Goal: Transaction & Acquisition: Purchase product/service

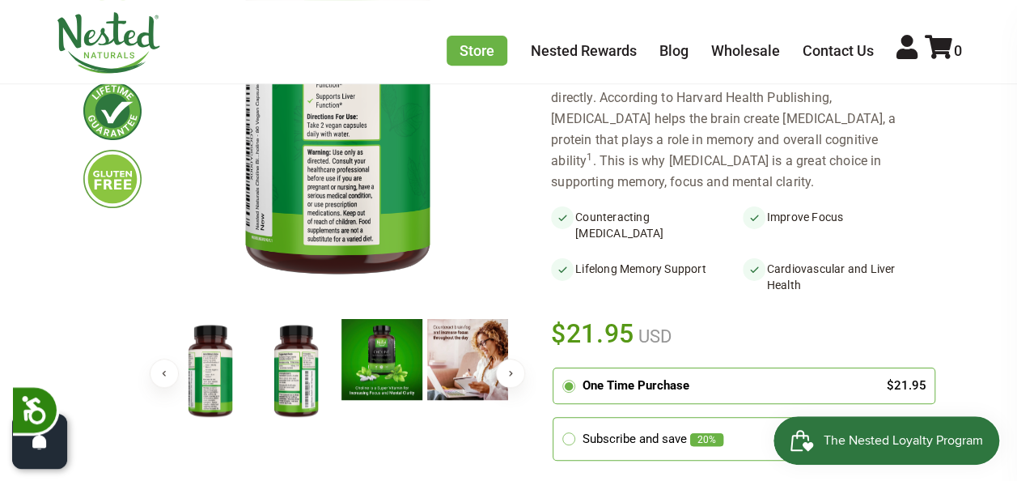
scroll to position [373, 0]
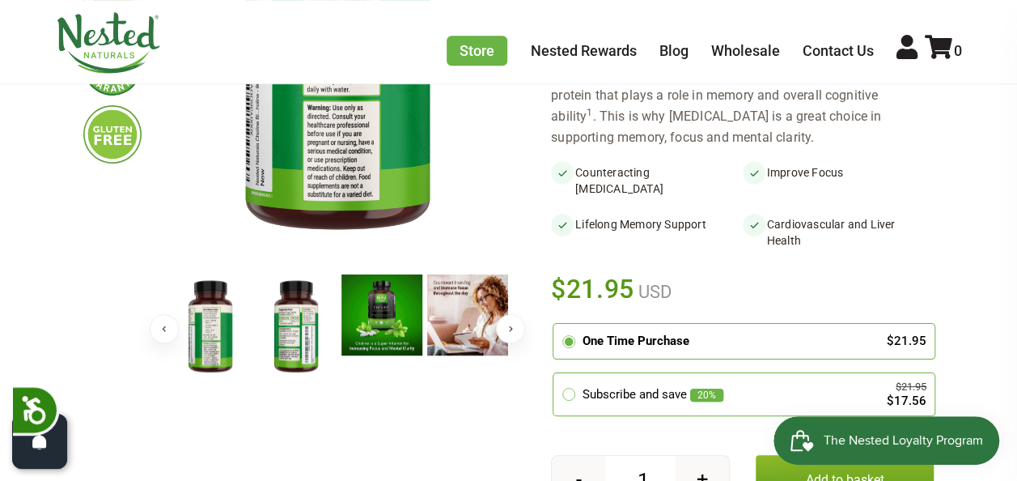
click at [301, 337] on img at bounding box center [296, 326] width 81 height 105
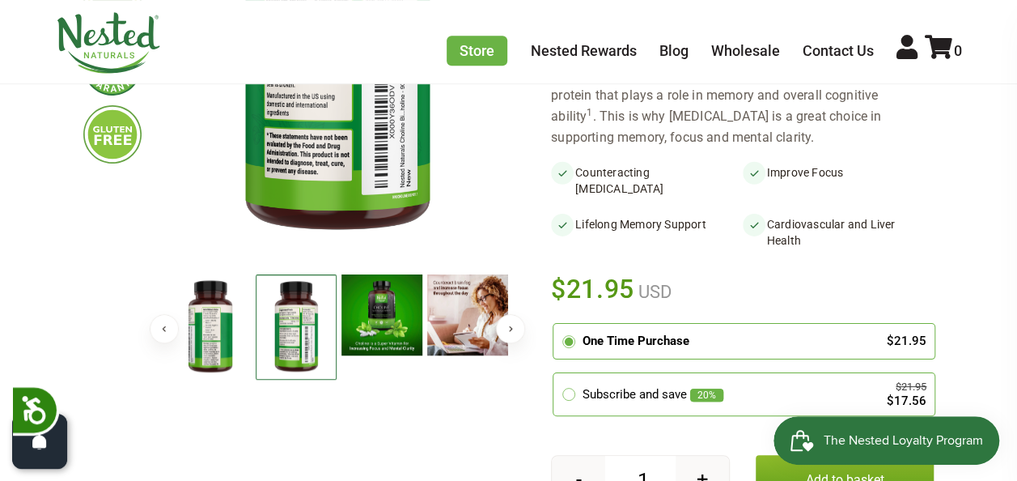
click at [192, 342] on img at bounding box center [210, 326] width 81 height 105
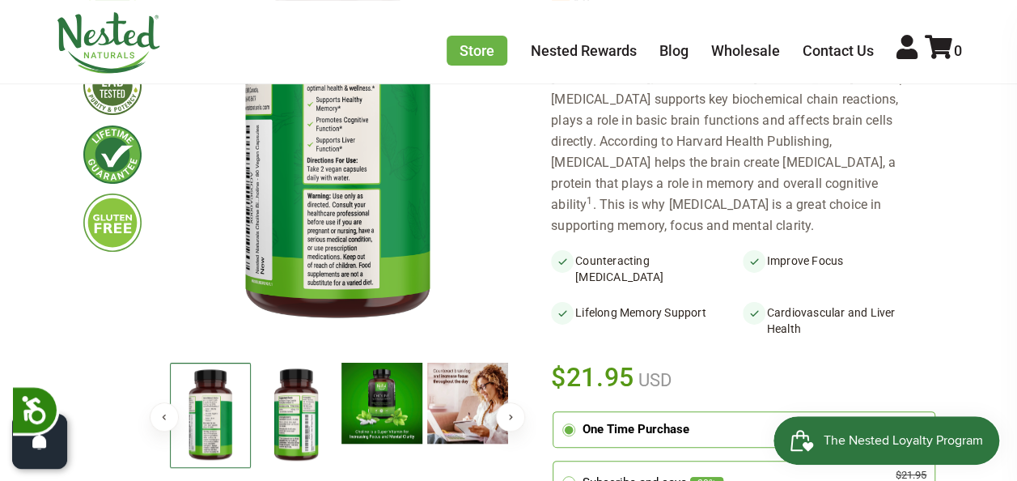
scroll to position [296, 0]
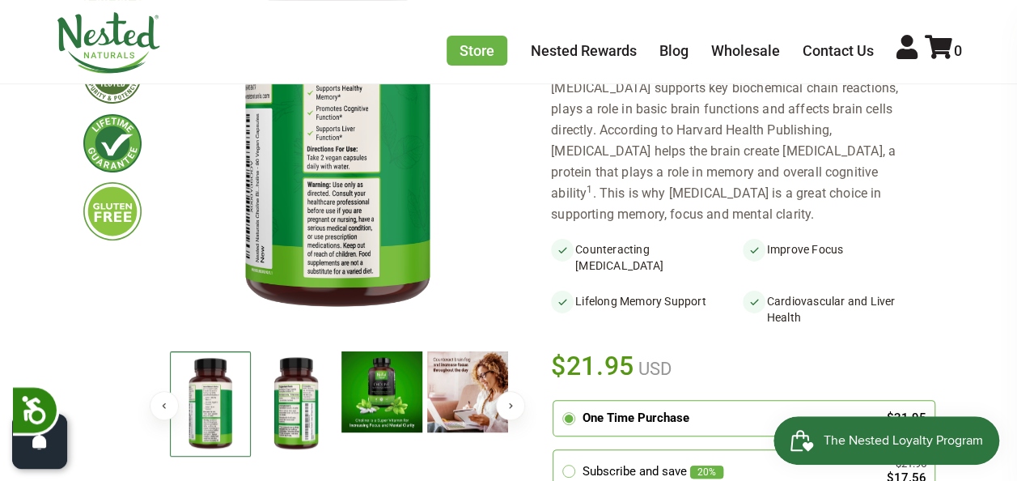
click at [512, 401] on button "Next" at bounding box center [510, 405] width 29 height 29
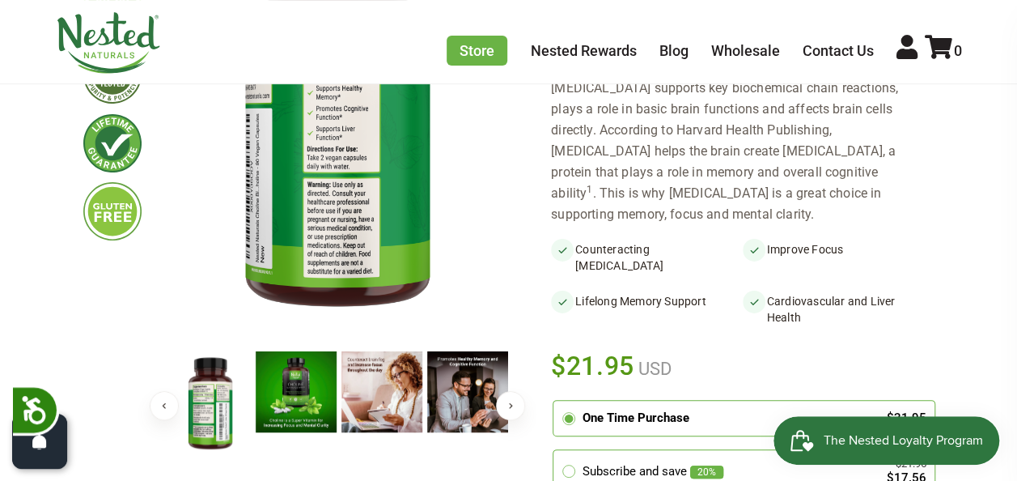
click at [512, 401] on button "Next" at bounding box center [510, 405] width 29 height 29
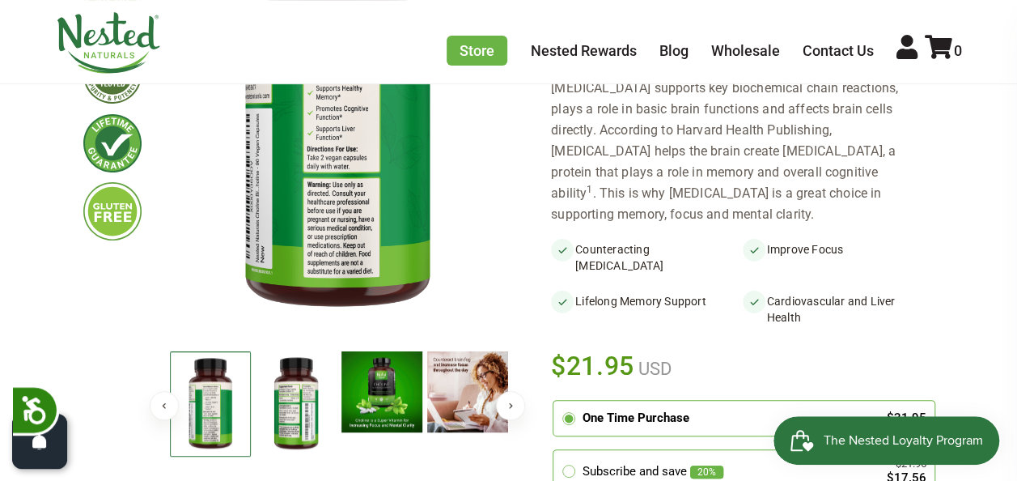
click at [512, 401] on button "Next" at bounding box center [510, 405] width 29 height 29
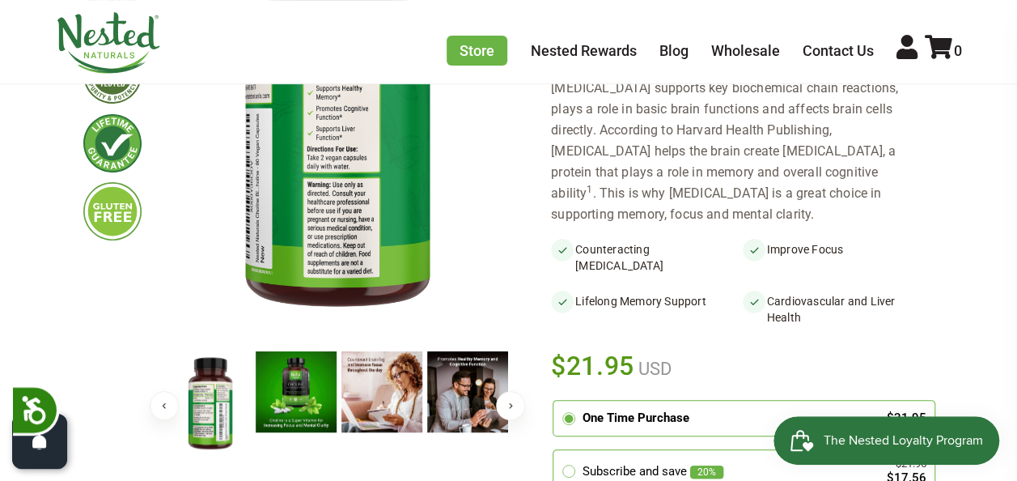
click at [155, 399] on button "Previous" at bounding box center [164, 405] width 29 height 29
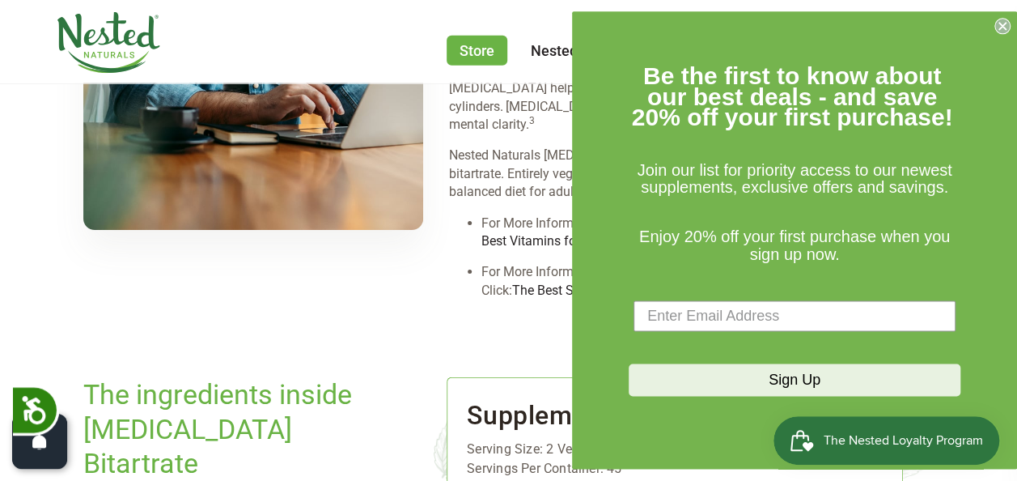
scroll to position [2041, 0]
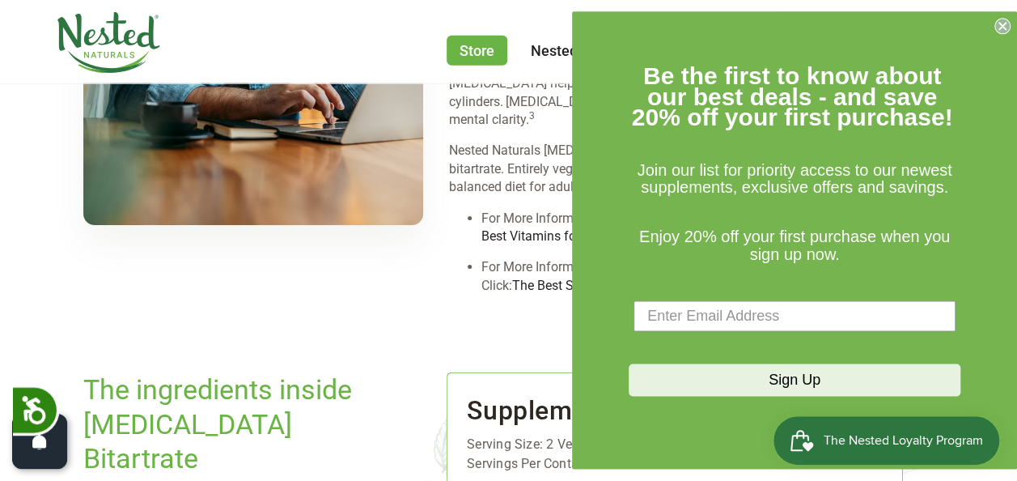
click at [1000, 19] on icon "Close dialog" at bounding box center [1003, 26] width 16 height 16
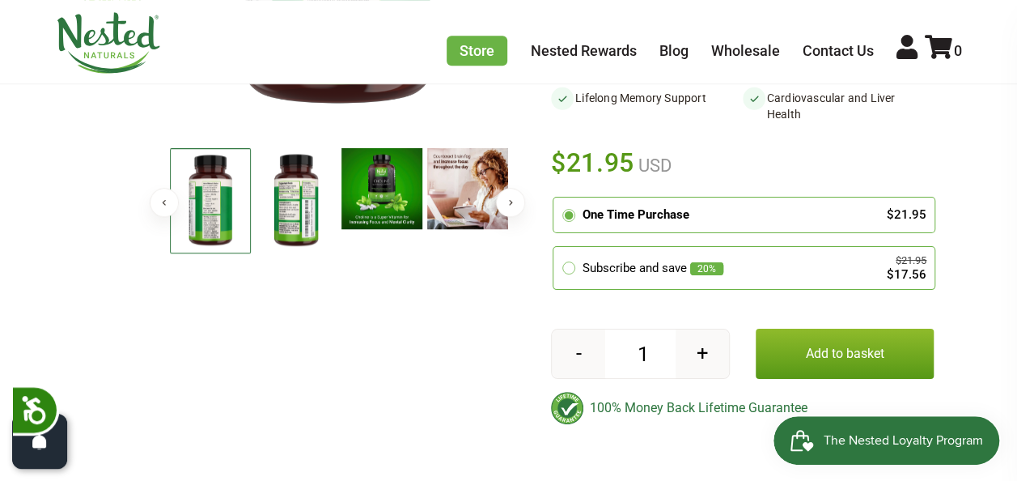
scroll to position [494, 0]
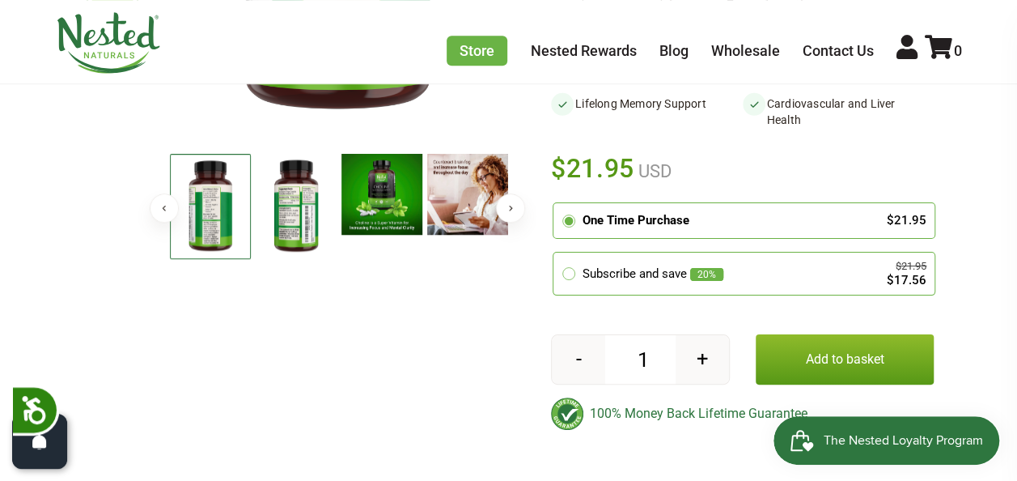
click at [842, 334] on button "Add to basket" at bounding box center [845, 359] width 179 height 50
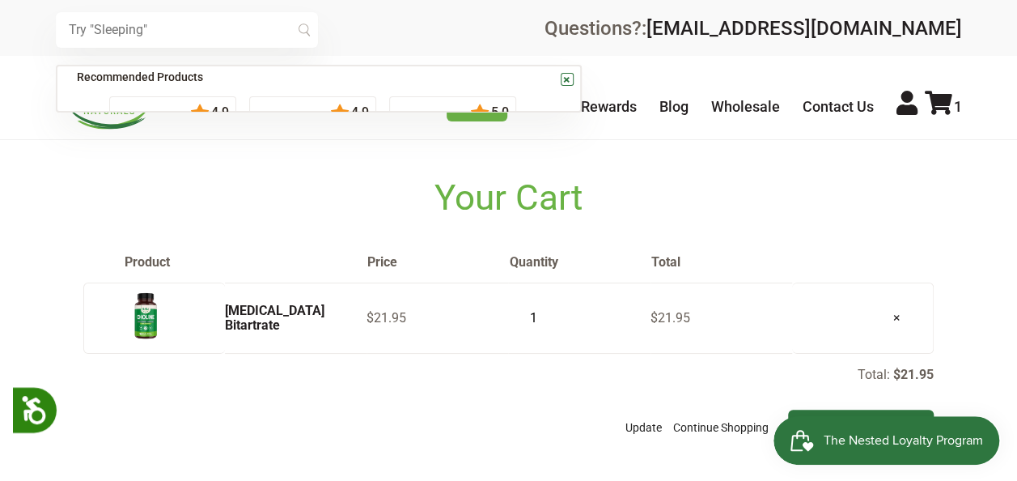
click at [185, 35] on input "text" at bounding box center [187, 30] width 262 height 36
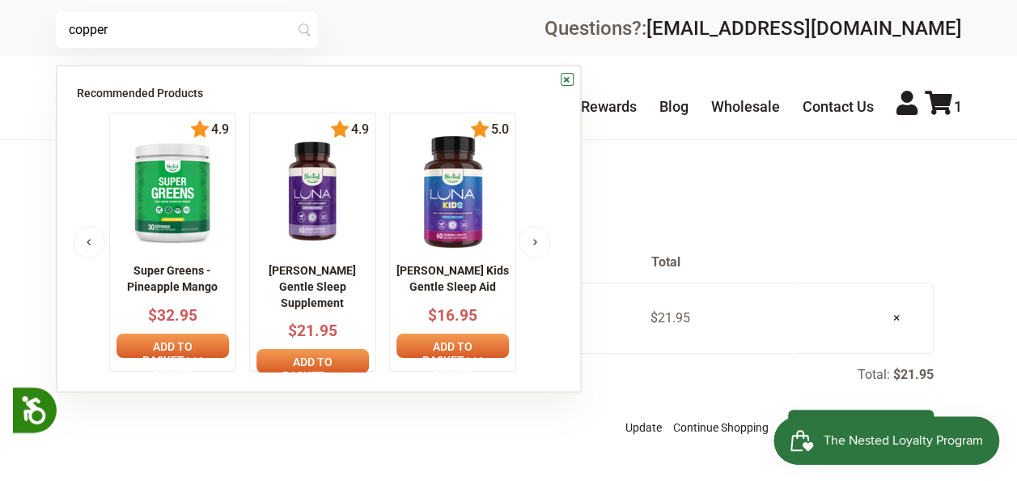
type input "copper"
